Goal: Task Accomplishment & Management: Use online tool/utility

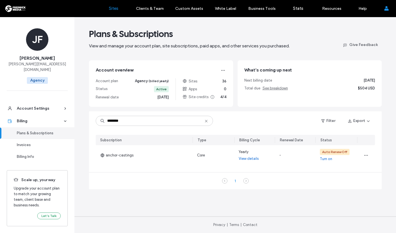
click at [116, 12] on link "Sites" at bounding box center [113, 8] width 33 height 17
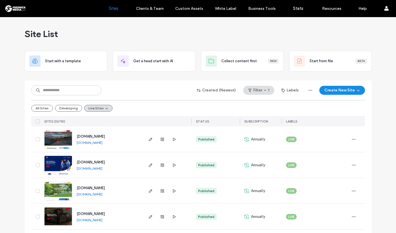
click at [58, 144] on img at bounding box center [58, 149] width 27 height 38
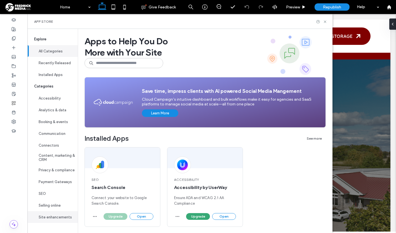
click at [53, 217] on button "Site enhancements" at bounding box center [52, 217] width 50 height 12
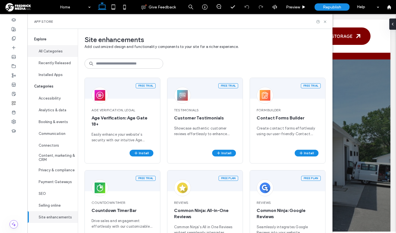
click at [52, 49] on button "All Categories" at bounding box center [52, 51] width 50 height 12
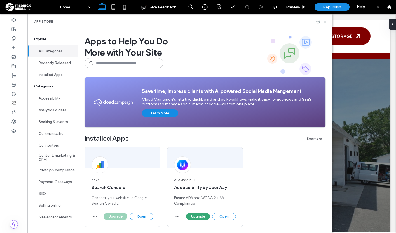
click at [106, 65] on input at bounding box center [124, 63] width 79 height 10
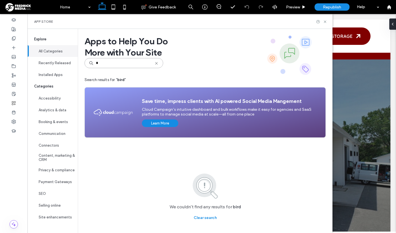
type input "*"
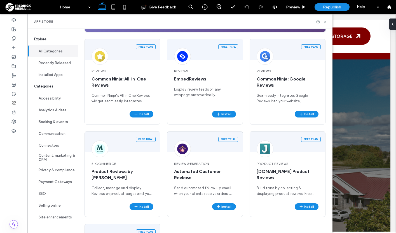
scroll to position [104, 0]
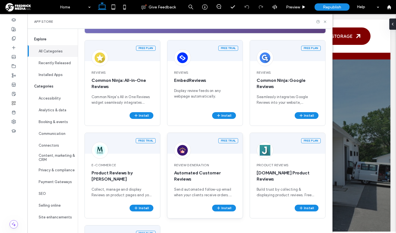
type input "*******"
click at [207, 177] on span "Automated Customer Reviews" at bounding box center [205, 176] width 62 height 12
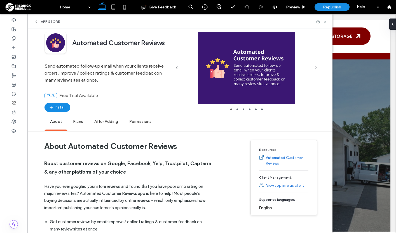
scroll to position [0, 0]
